Goal: Book appointment/travel/reservation

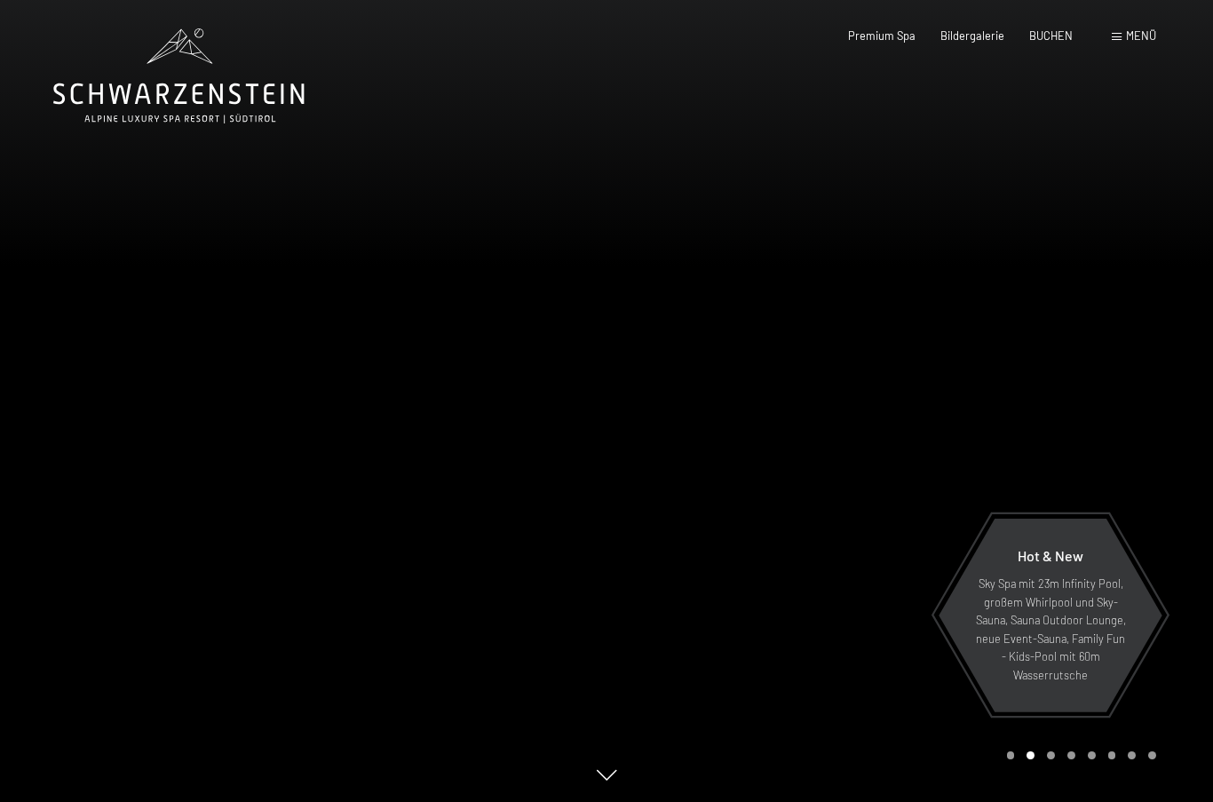
click at [1150, 42] on span "Menü" at bounding box center [1141, 35] width 30 height 14
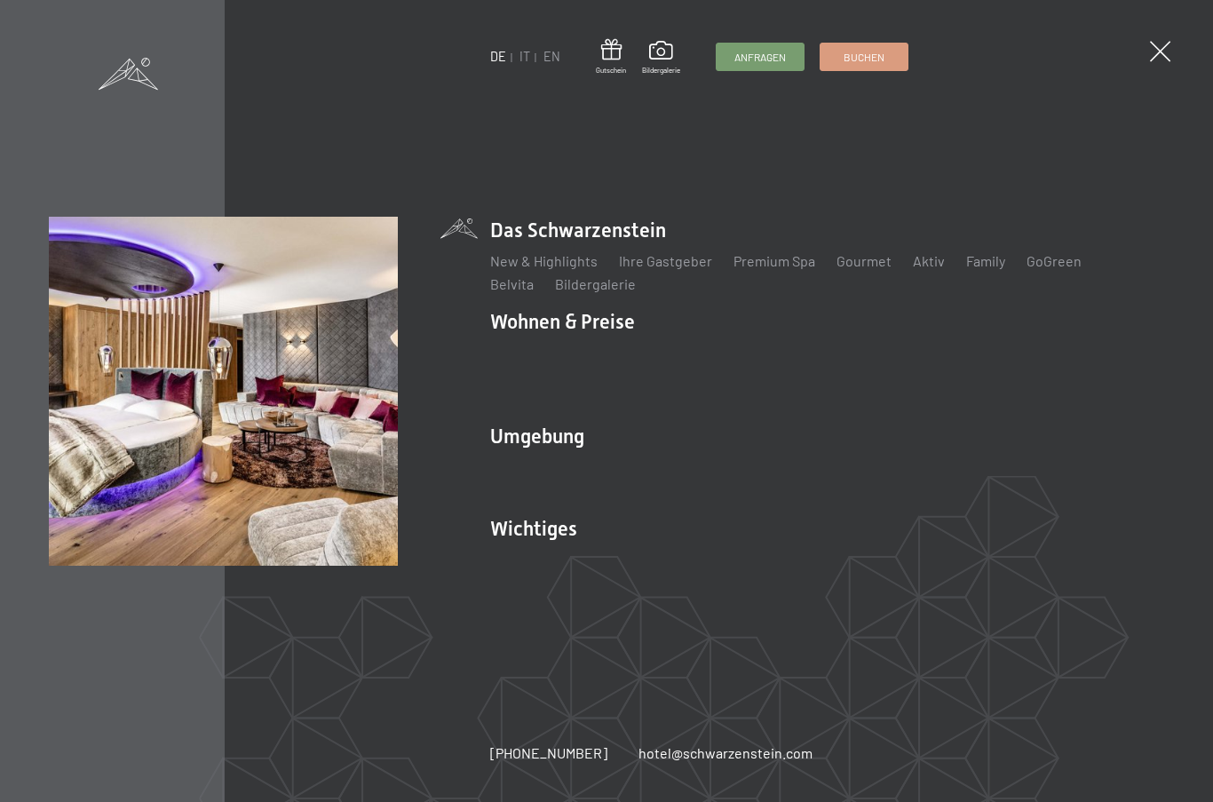
click at [781, 354] on link "Angebote" at bounding box center [782, 352] width 62 height 17
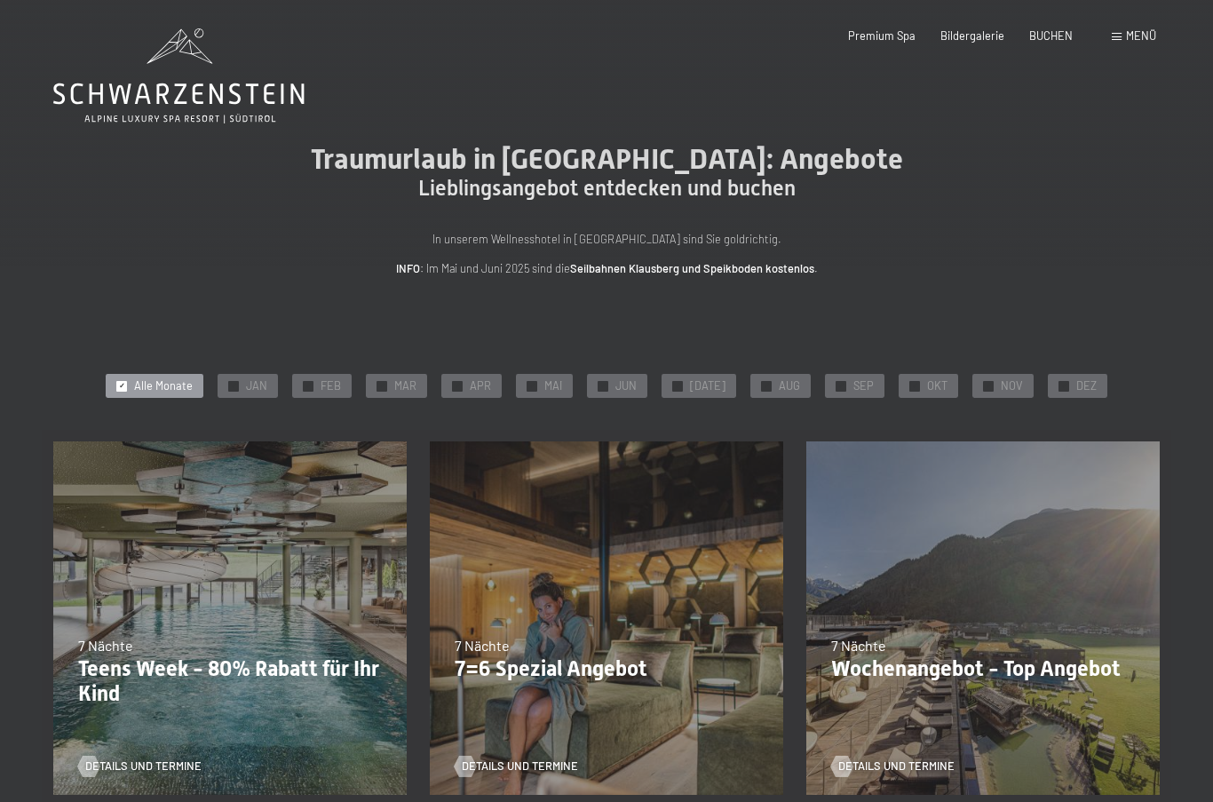
click at [263, 380] on span "JAN" at bounding box center [256, 386] width 21 height 16
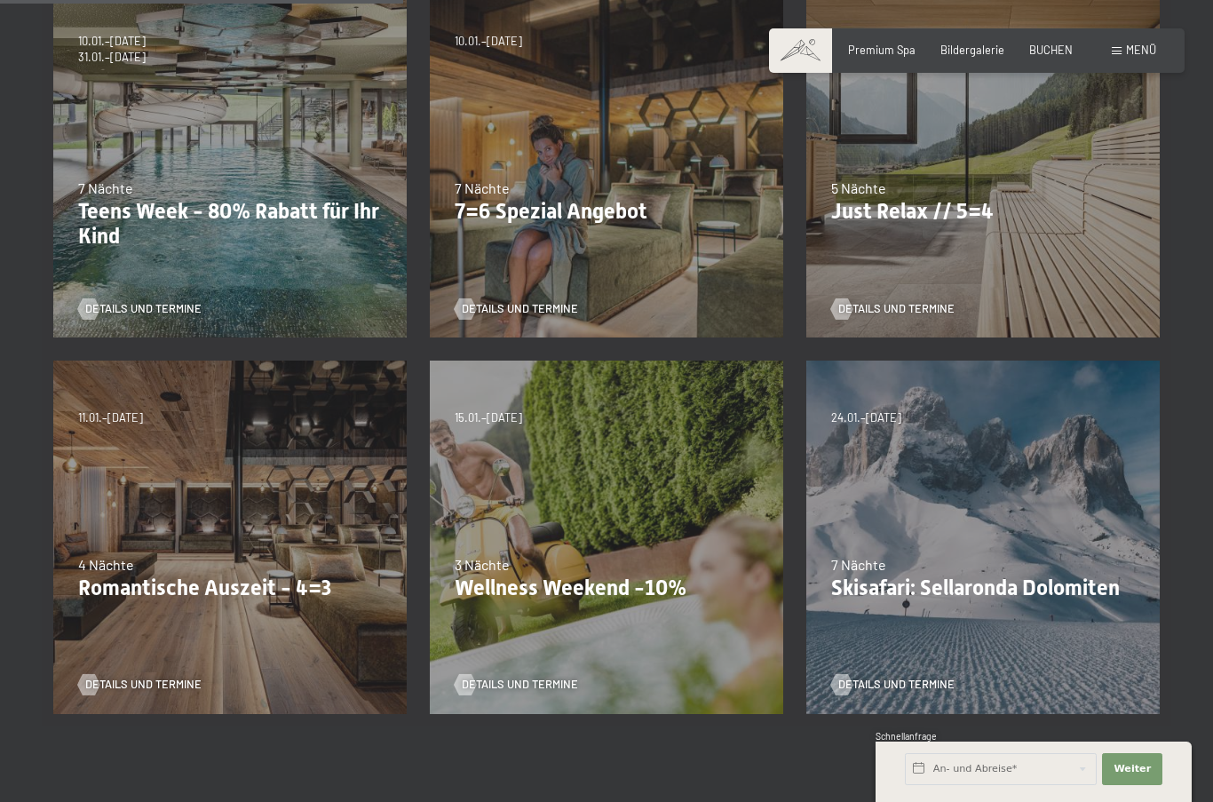
scroll to position [460, 0]
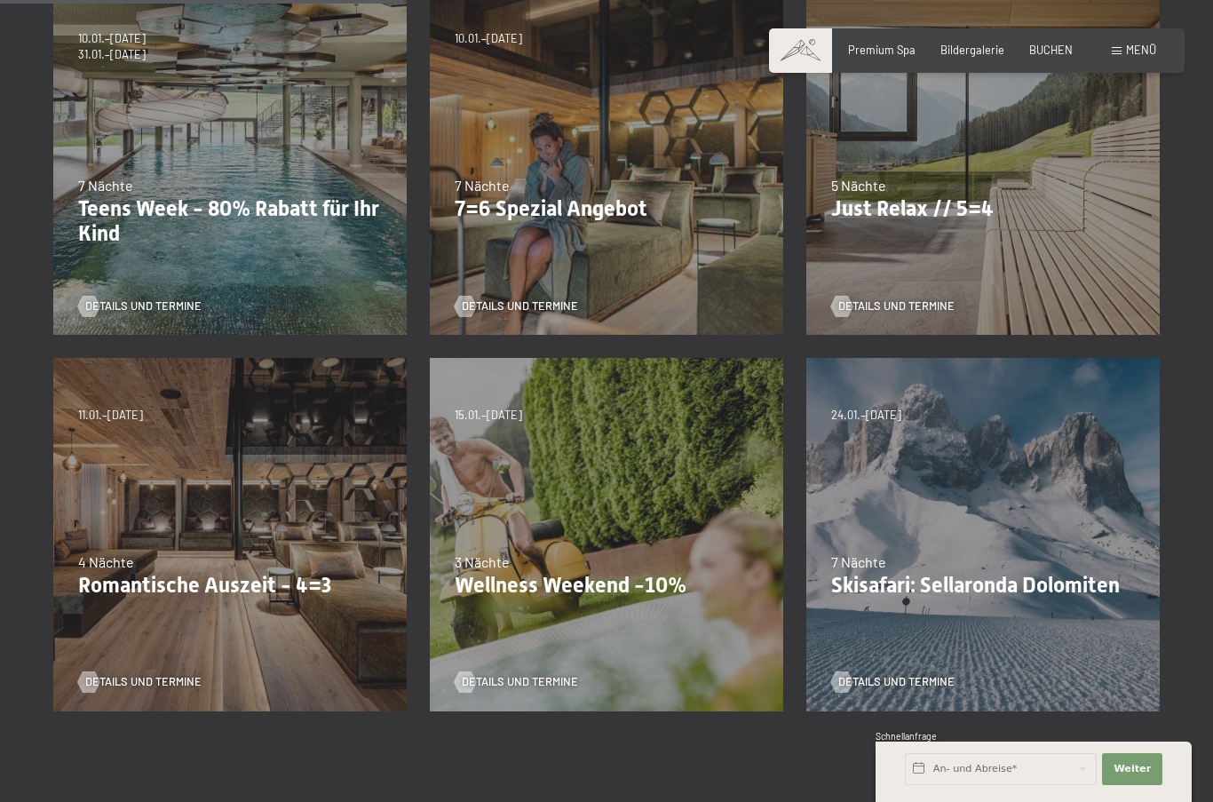
click at [758, 664] on div "13.11.–01.12.2025 11.12.–22.12.2025 15.01.–26.01.2026 12.03.–23.03.2026 14.05.–…" at bounding box center [606, 534] width 376 height 376
click at [732, 598] on div "13.11.–01.12.2025 11.12.–22.12.2025 15.01.–26.01.2026 12.03.–23.03.2026 14.05.–…" at bounding box center [606, 534] width 376 height 376
click at [516, 677] on span "Details und Termine" at bounding box center [520, 682] width 116 height 16
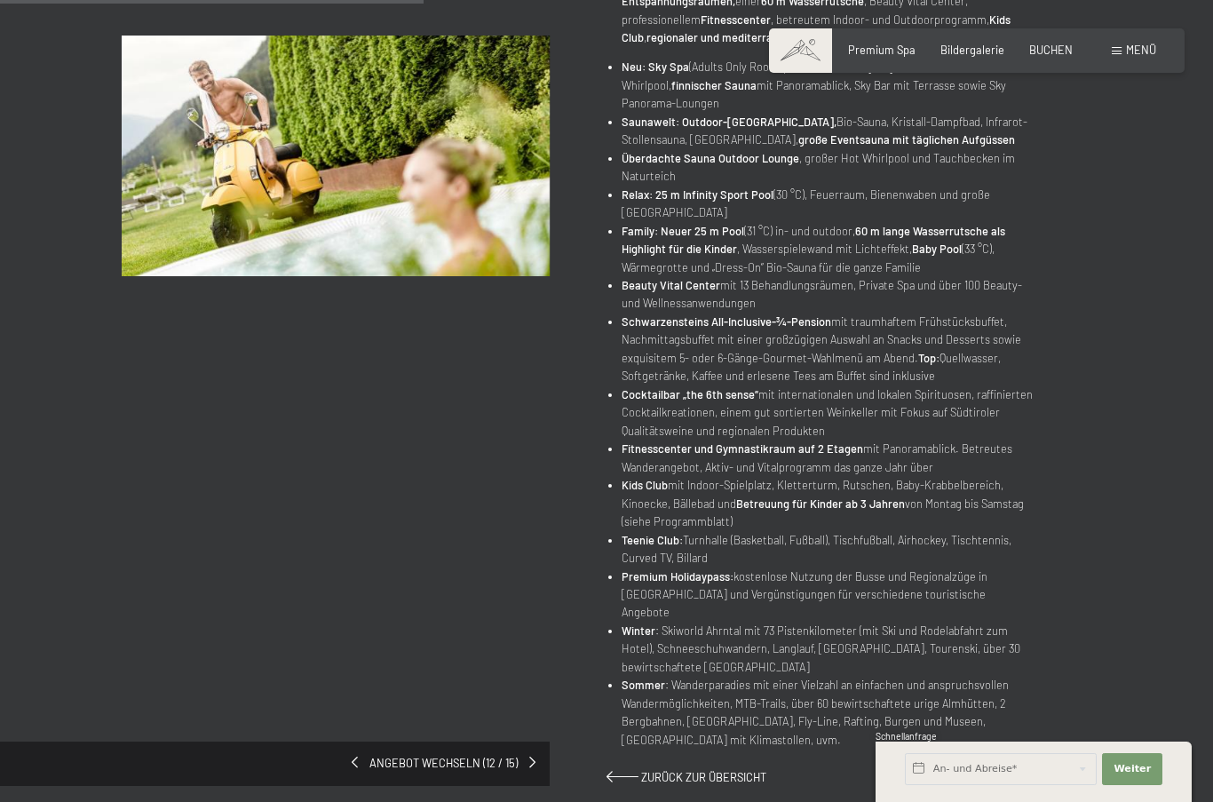
scroll to position [533, 0]
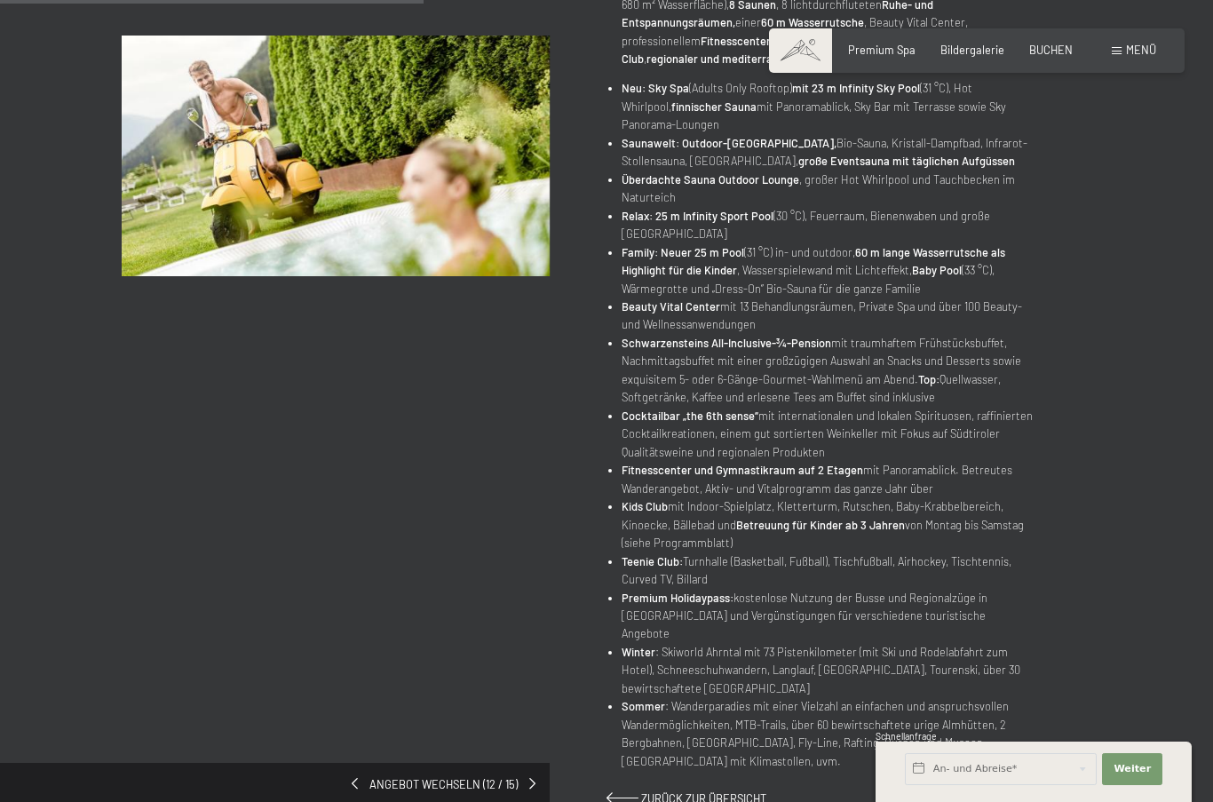
click at [738, 791] on span "Zurück zur Übersicht" at bounding box center [703, 798] width 125 height 14
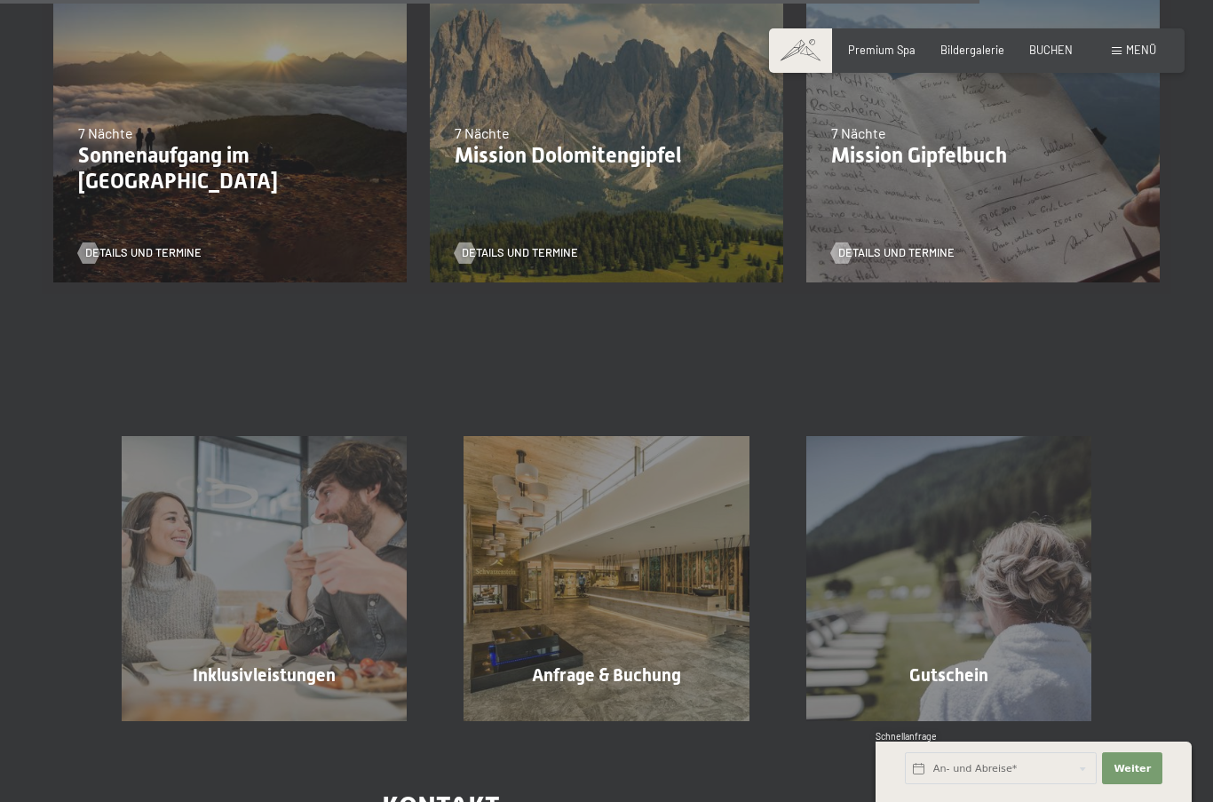
scroll to position [1995, 0]
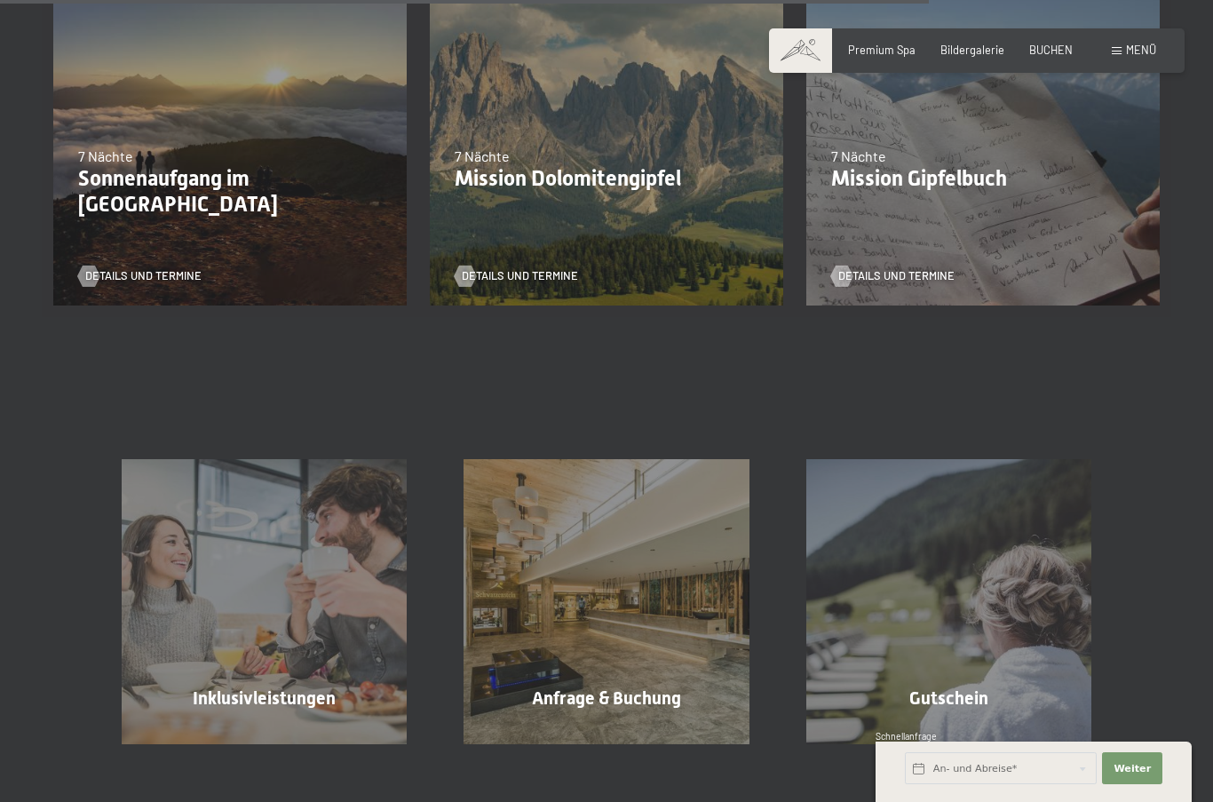
click at [675, 696] on div "Anfrage & Buchung Mehr erfahren" at bounding box center [606, 601] width 342 height 285
